Goal: Check status: Check status

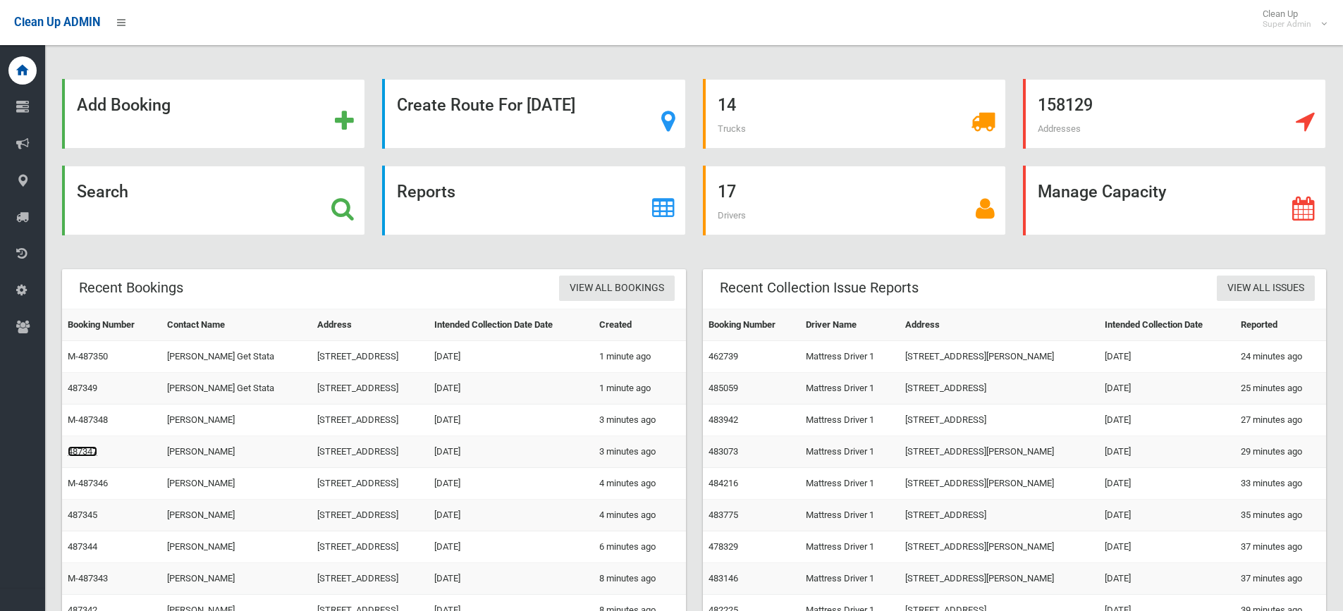
click at [82, 449] on link "487347" at bounding box center [83, 451] width 30 height 11
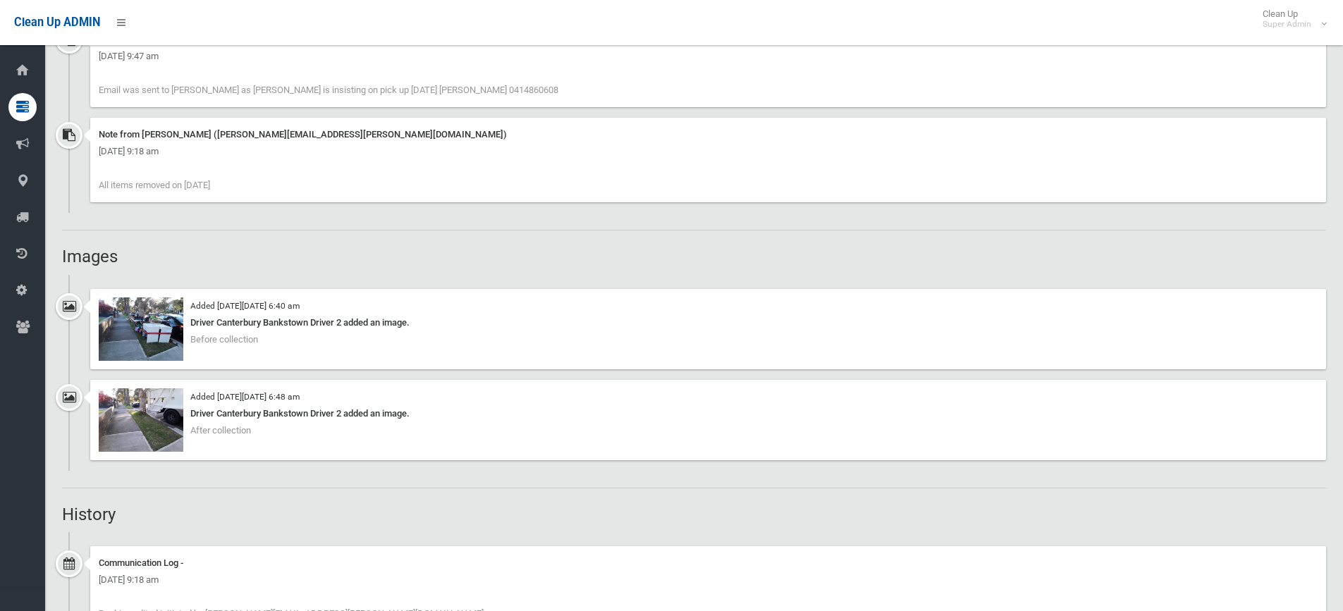
scroll to position [1128, 0]
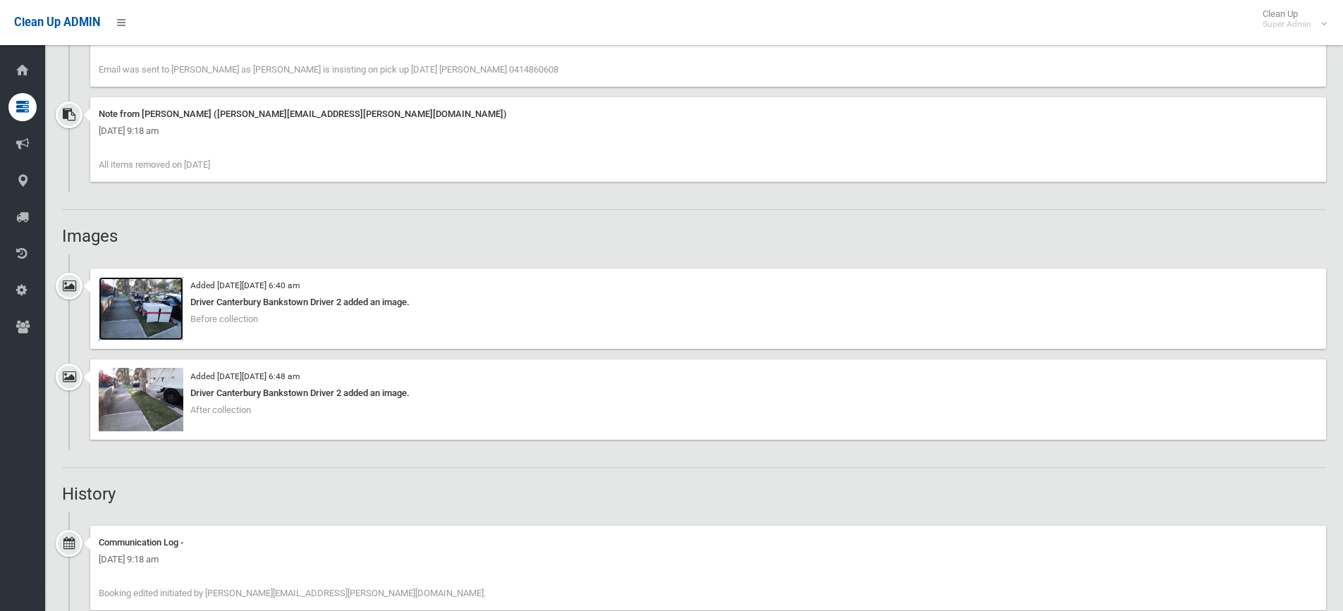
click at [154, 288] on img at bounding box center [141, 308] width 85 height 63
click at [148, 393] on img at bounding box center [141, 399] width 85 height 63
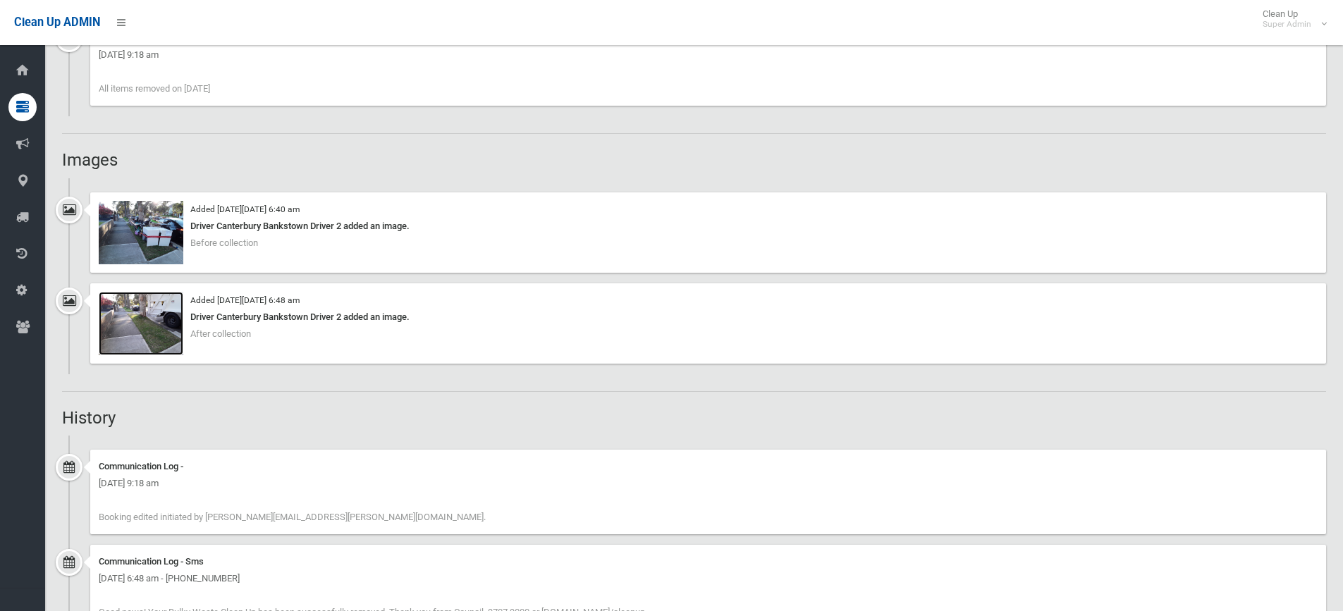
scroll to position [1198, 0]
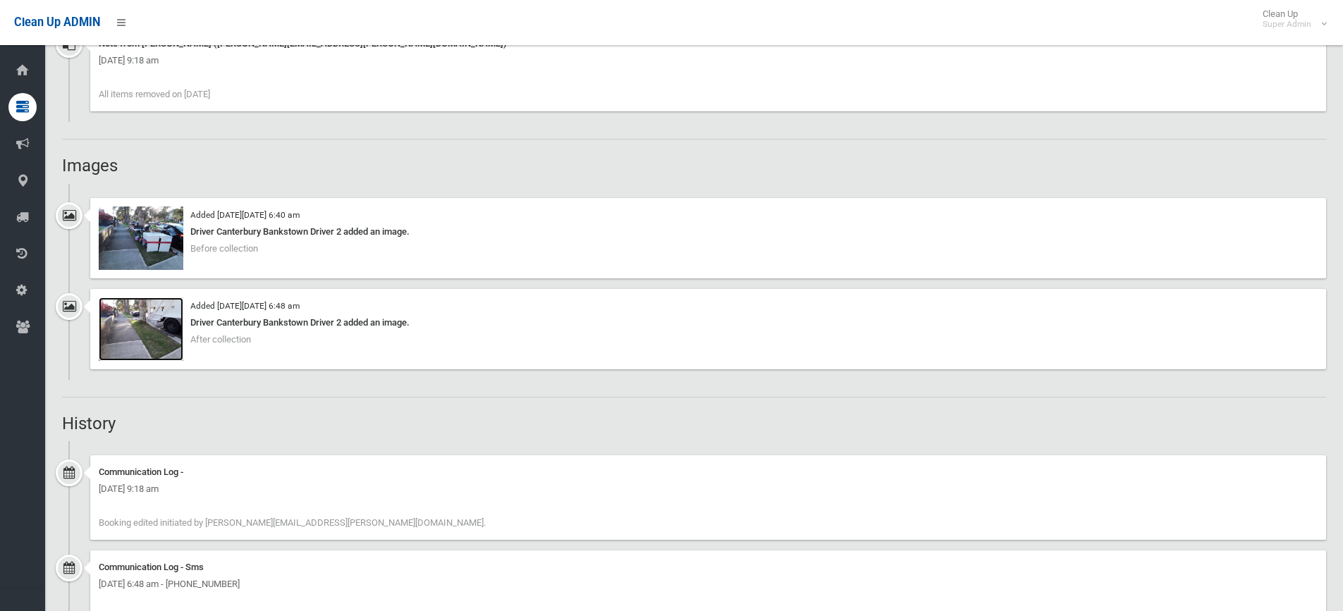
click at [139, 331] on img at bounding box center [141, 328] width 85 height 63
